Goal: Task Accomplishment & Management: Use online tool/utility

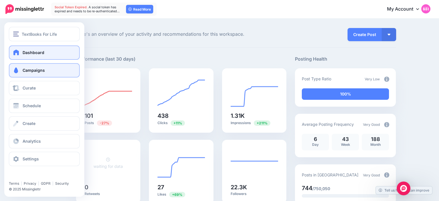
click at [19, 67] on link "Campaigns" at bounding box center [44, 70] width 71 height 14
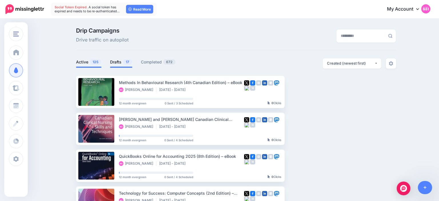
click at [118, 62] on link "Drafts 17" at bounding box center [121, 62] width 22 height 7
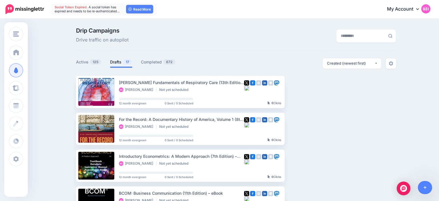
click at [422, 193] on link at bounding box center [425, 187] width 15 height 13
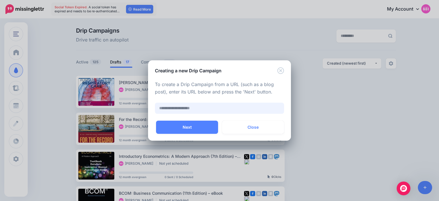
paste input "**********"
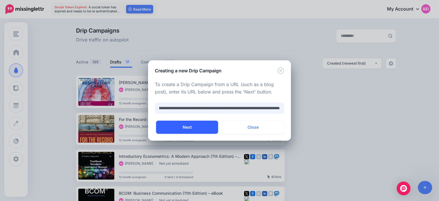
type input "**********"
click at [196, 124] on button "Next" at bounding box center [187, 127] width 62 height 13
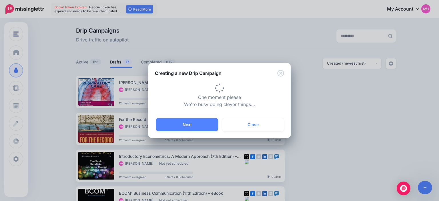
type input "**********"
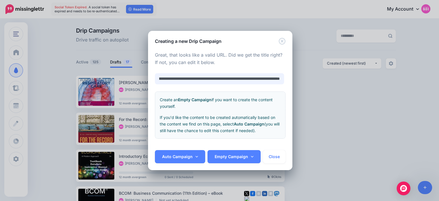
scroll to position [0, 47]
click at [176, 156] on link "Auto Campaign" at bounding box center [180, 156] width 50 height 13
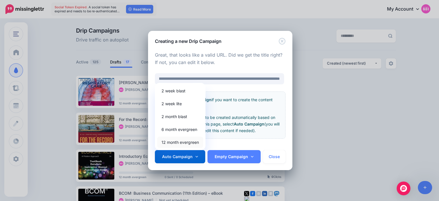
click at [180, 142] on link "12 month evergreen" at bounding box center [180, 142] width 46 height 11
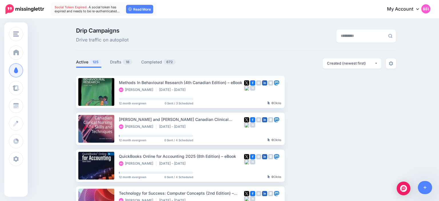
click at [109, 63] on ul "Active 125 Drafts 18 Completed 672" at bounding box center [156, 62] width 160 height 9
click at [115, 62] on link "Drafts 18" at bounding box center [121, 62] width 23 height 7
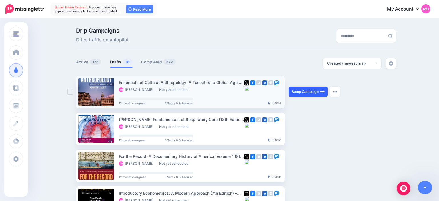
click at [305, 90] on link "Setup Campaign" at bounding box center [308, 92] width 39 height 10
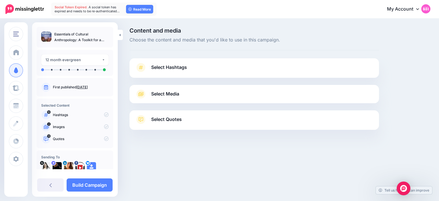
click at [173, 68] on span "Select Hashtags" at bounding box center [169, 67] width 36 height 8
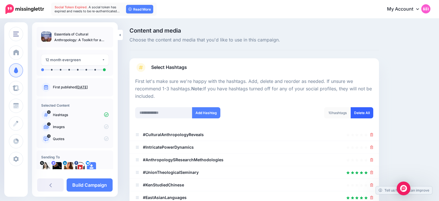
click at [366, 114] on link "Delete All" at bounding box center [362, 112] width 23 height 11
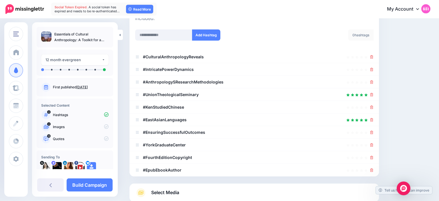
scroll to position [22, 0]
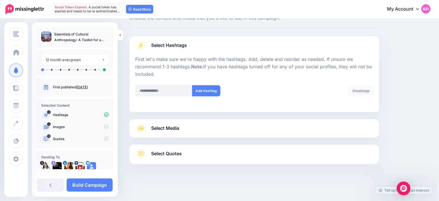
click at [204, 130] on link "Select Media" at bounding box center [254, 128] width 238 height 9
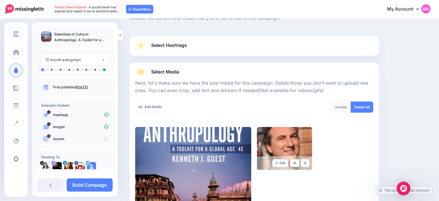
scroll to position [108, 0]
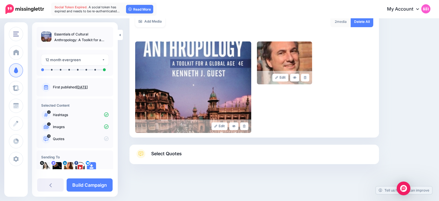
click at [210, 154] on link "Select Quotes" at bounding box center [254, 156] width 238 height 15
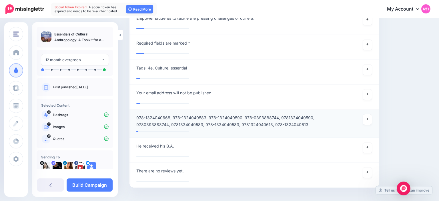
scroll to position [696, 0]
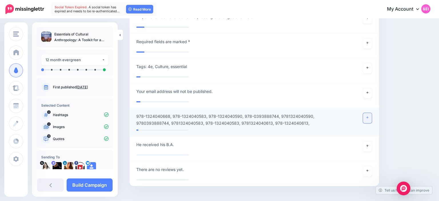
click at [369, 113] on link at bounding box center [367, 118] width 9 height 10
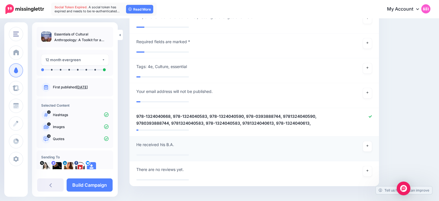
scroll to position [705, 0]
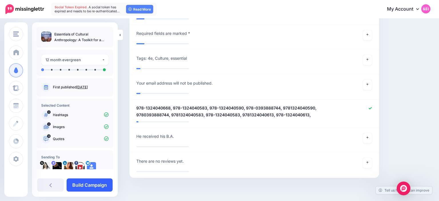
click at [100, 182] on link "Build Campaign" at bounding box center [90, 184] width 46 height 13
